Goal: Check status: Check status

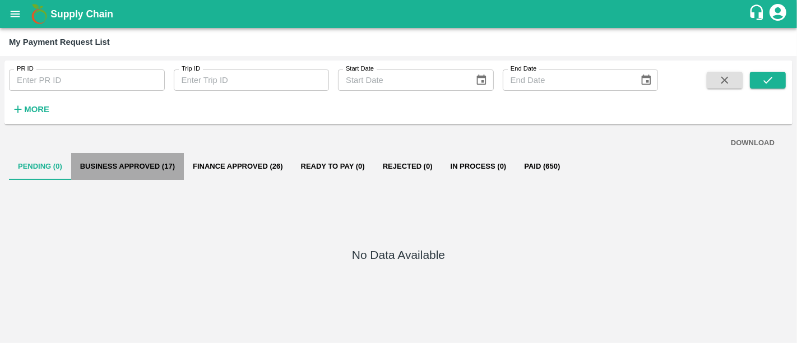
click at [141, 176] on button "Business Approved (17)" at bounding box center [127, 166] width 113 height 27
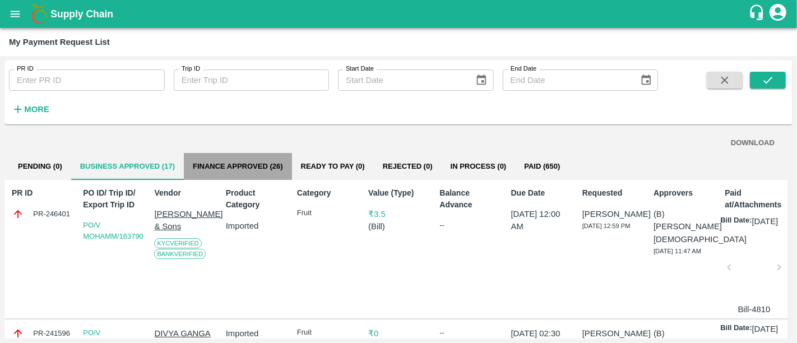
click at [267, 166] on button "Finance Approved (26)" at bounding box center [238, 166] width 108 height 27
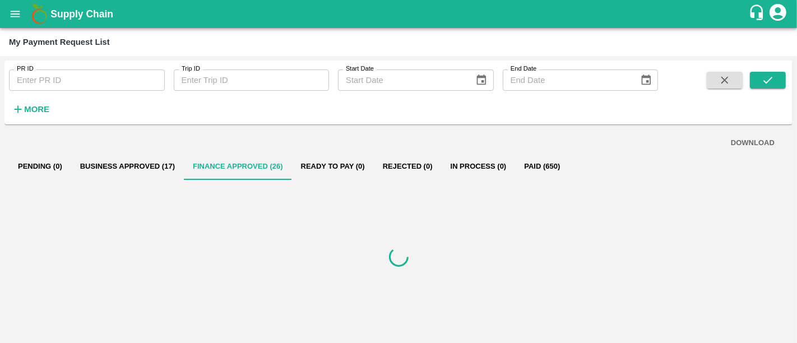
click at [118, 14] on h1 "Supply Chain" at bounding box center [399, 14] width 698 height 16
